Goal: Use online tool/utility: Utilize a website feature to perform a specific function

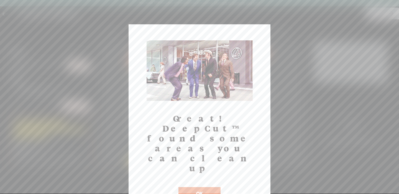
scroll to position [28, 0]
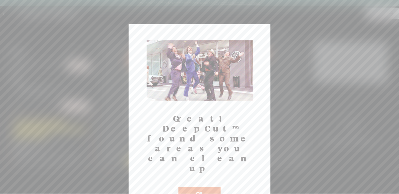
click at [194, 188] on button "OK" at bounding box center [199, 194] width 42 height 13
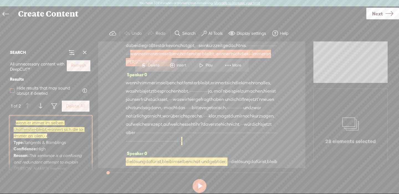
click at [14, 92] on span at bounding box center [12, 91] width 4 height 4
click at [14, 92] on input "Hide results that may sound abrupt if deleted" at bounding box center [12, 91] width 4 height 4
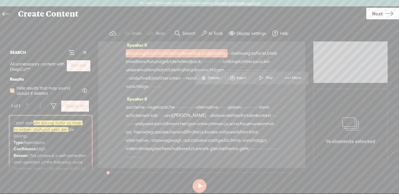
click at [13, 92] on span at bounding box center [12, 91] width 4 height 4
click at [13, 92] on input "Hide results that may sound abrupt if deleted" at bounding box center [12, 91] width 4 height 4
checkbox input "false"
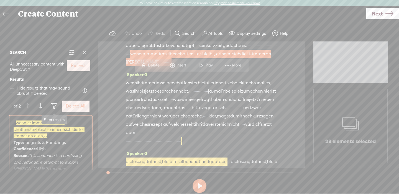
click at [54, 105] on span at bounding box center [54, 106] width 7 height 7
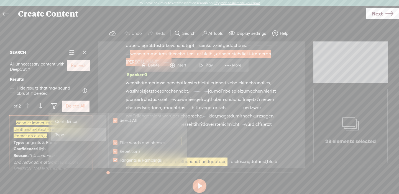
click at [78, 122] on div "Confidence" at bounding box center [78, 121] width 55 height 13
checkbox input "false"
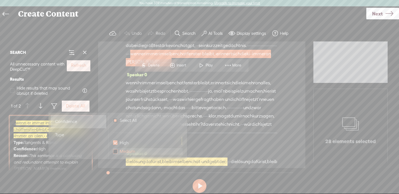
click at [122, 153] on span "Medium" at bounding box center [127, 151] width 20 height 7
click at [117, 153] on input "Medium" at bounding box center [115, 152] width 4 height 4
checkbox input "false"
checkbox input "true"
click at [122, 153] on span "Medium" at bounding box center [127, 151] width 20 height 7
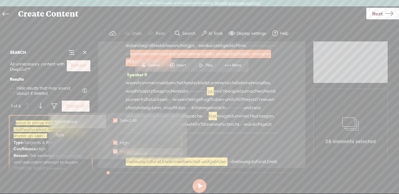
click at [117, 153] on input "Medium" at bounding box center [115, 152] width 4 height 4
checkbox input "true"
checkbox input "false"
click at [122, 153] on span "Medium" at bounding box center [127, 151] width 20 height 7
click at [117, 153] on input "Medium" at bounding box center [115, 152] width 4 height 4
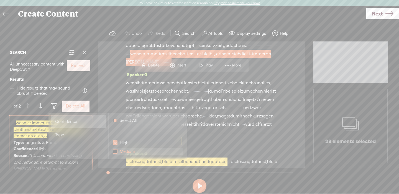
checkbox input "false"
checkbox input "true"
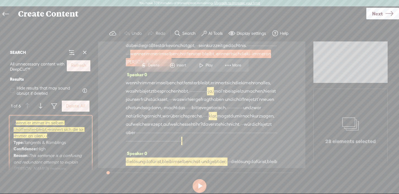
click at [139, 96] on span "ihr" at bounding box center [136, 91] width 5 height 8
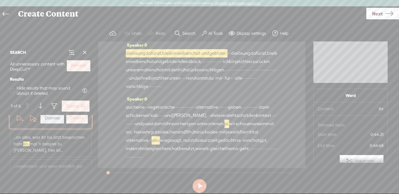
scroll to position [102, 0]
click at [66, 135] on span "...an alles, was ihr bis jetzt besprochen habt. · ja, · mal 'n beispiel zu mach…" at bounding box center [51, 142] width 74 height 20
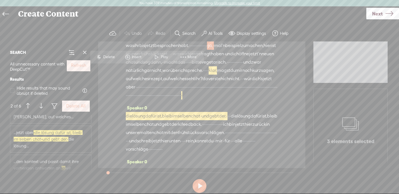
scroll to position [167, 0]
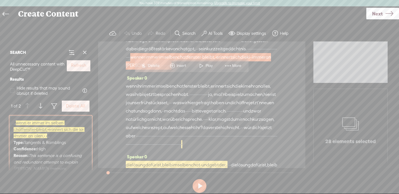
scroll to position [28, 0]
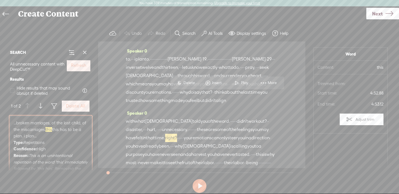
scroll to position [560, 0]
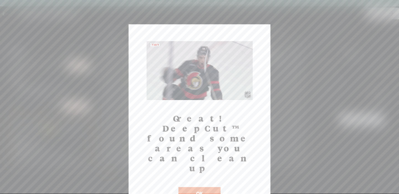
click at [203, 188] on button "OK" at bounding box center [199, 194] width 42 height 13
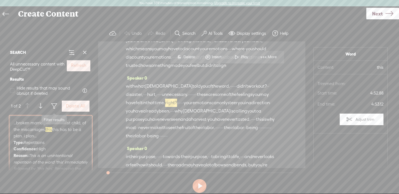
click at [53, 105] on span at bounding box center [54, 106] width 7 height 7
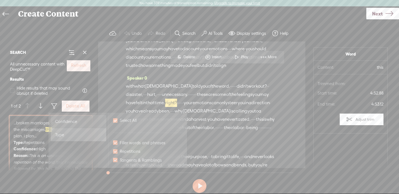
click at [81, 117] on div "Confidence" at bounding box center [78, 121] width 55 height 13
checkbox input "false"
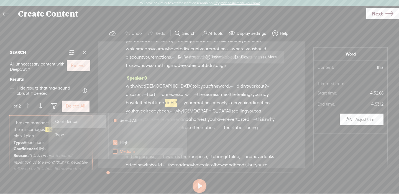
click at [119, 153] on span "Medium" at bounding box center [127, 151] width 20 height 7
click at [117, 153] on input "Medium" at bounding box center [115, 152] width 4 height 4
checkbox input "false"
checkbox input "true"
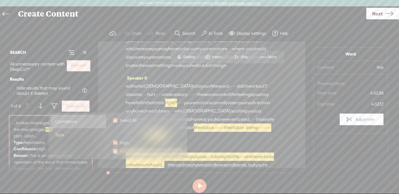
click at [119, 153] on span "Medium" at bounding box center [127, 151] width 20 height 7
click at [117, 153] on input "Medium" at bounding box center [115, 152] width 4 height 4
checkbox input "true"
checkbox input "false"
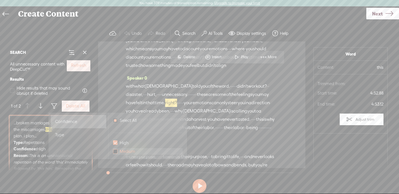
click at [119, 153] on span "Medium" at bounding box center [127, 151] width 20 height 7
click at [117, 153] on input "Medium" at bounding box center [115, 152] width 4 height 4
checkbox input "false"
checkbox input "true"
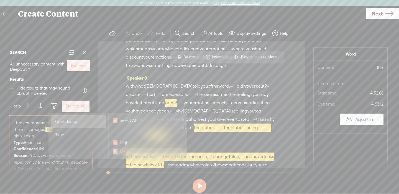
click at [119, 153] on span "Medium" at bounding box center [127, 151] width 20 height 7
click at [117, 153] on input "Medium" at bounding box center [115, 152] width 4 height 4
checkbox input "true"
checkbox input "false"
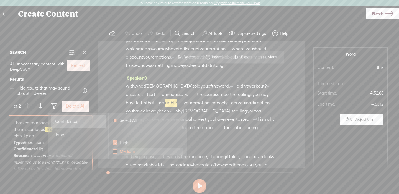
click at [119, 153] on span "Medium" at bounding box center [127, 151] width 20 height 7
click at [117, 153] on input "Medium" at bounding box center [115, 152] width 4 height 4
checkbox input "false"
checkbox input "true"
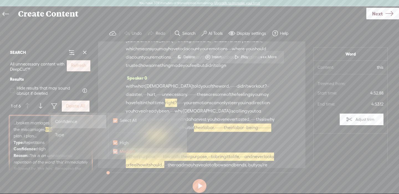
click at [119, 153] on span "Medium" at bounding box center [127, 151] width 20 height 7
click at [117, 153] on input "Medium" at bounding box center [115, 152] width 4 height 4
checkbox input "true"
checkbox input "false"
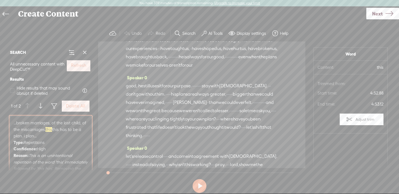
scroll to position [694, 0]
